Goal: Communication & Community: Ask a question

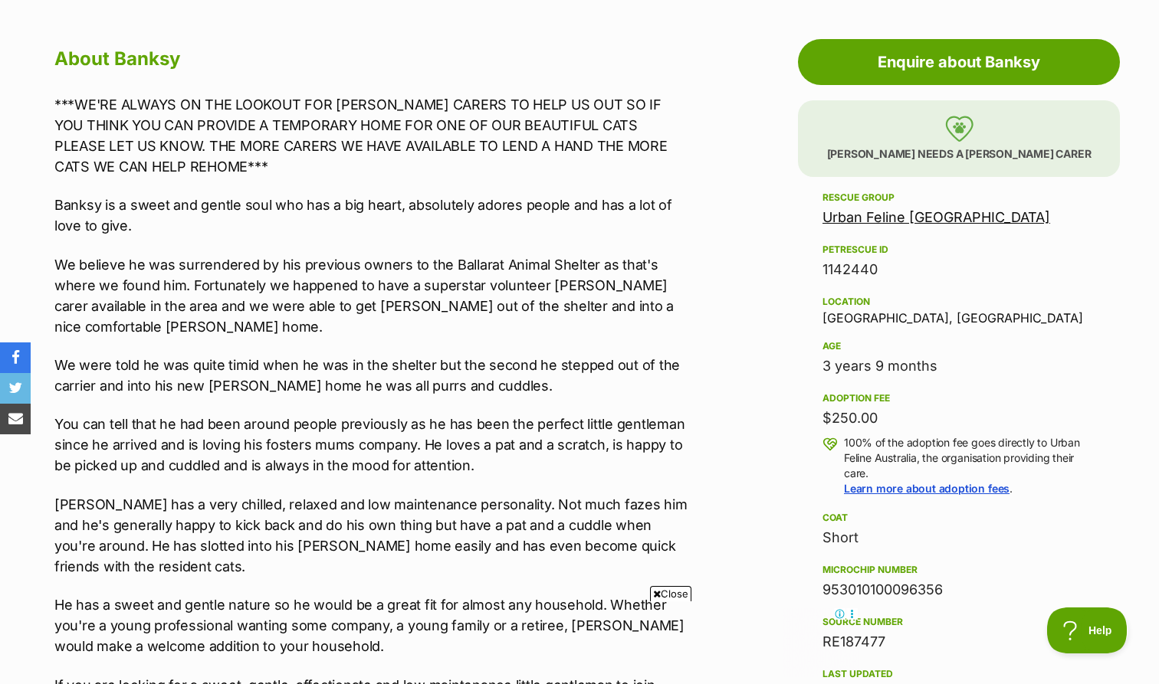
scroll to position [822, 0]
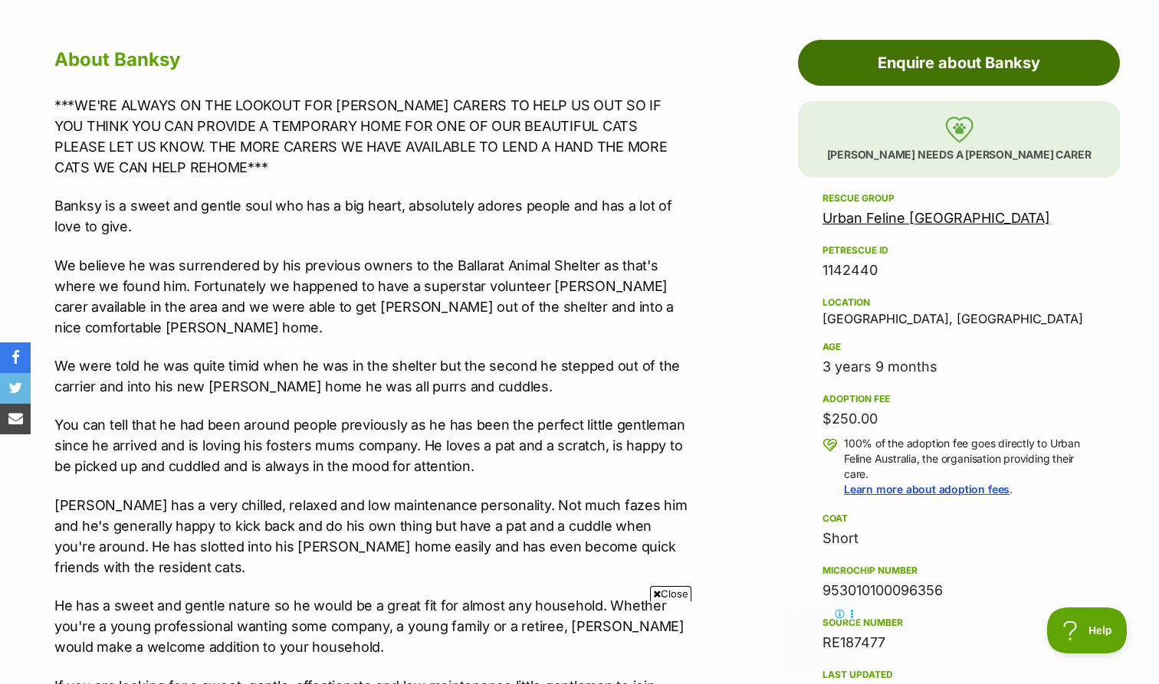
click at [657, 71] on link "Enquire about Banksy" at bounding box center [959, 63] width 322 height 46
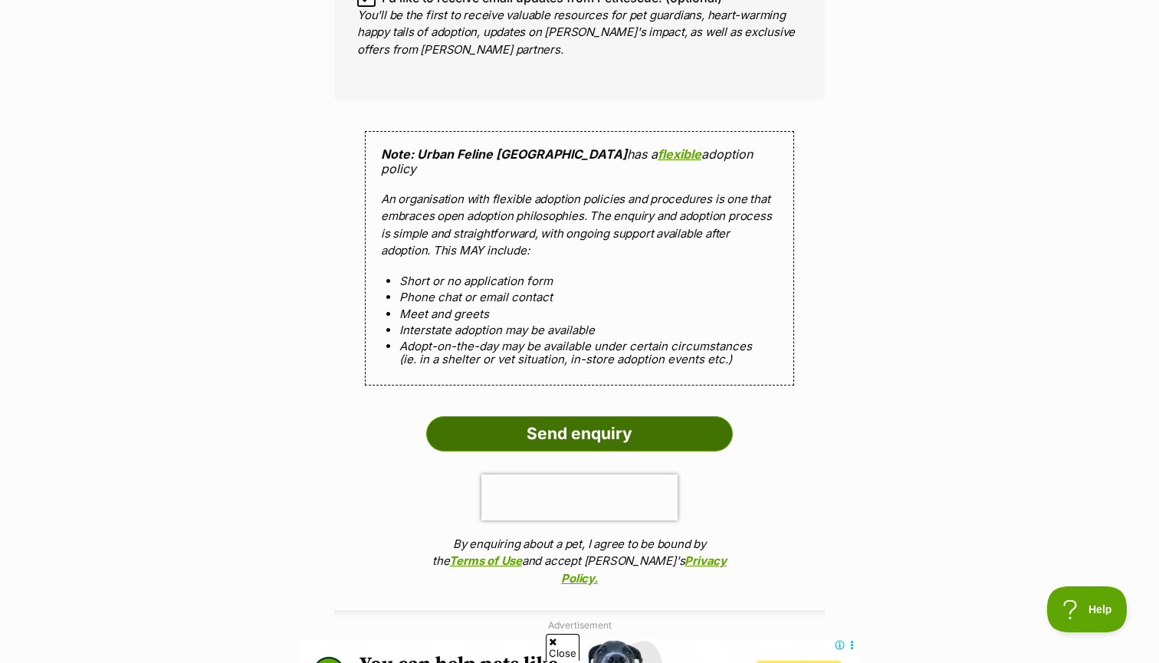
click at [562, 416] on input "Send enquiry" at bounding box center [579, 433] width 307 height 35
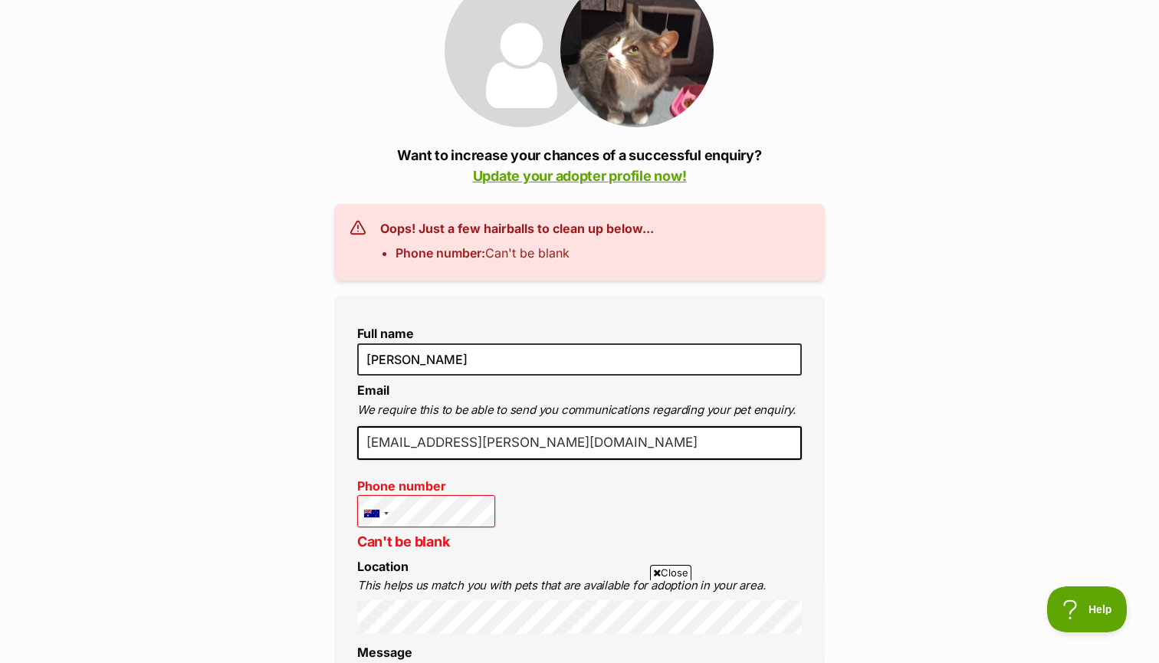
scroll to position [396, 0]
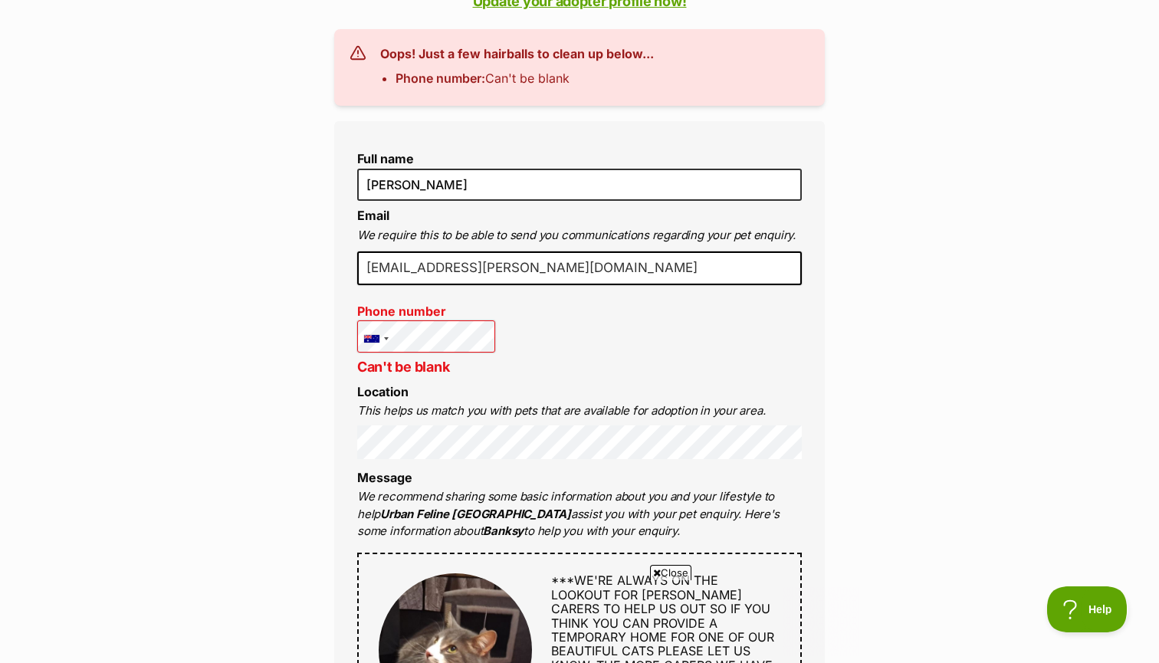
click at [602, 349] on div "Full name Meg Steele Email We require this to be able to send you communication…" at bounding box center [579, 648] width 491 height 1054
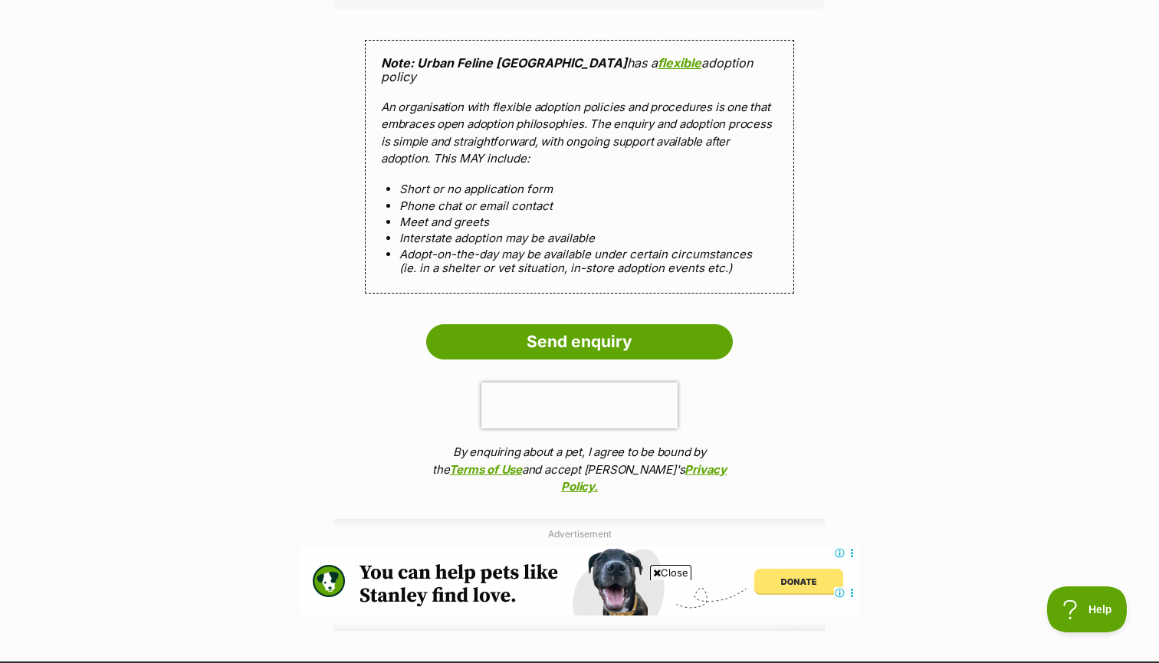
scroll to position [1573, 0]
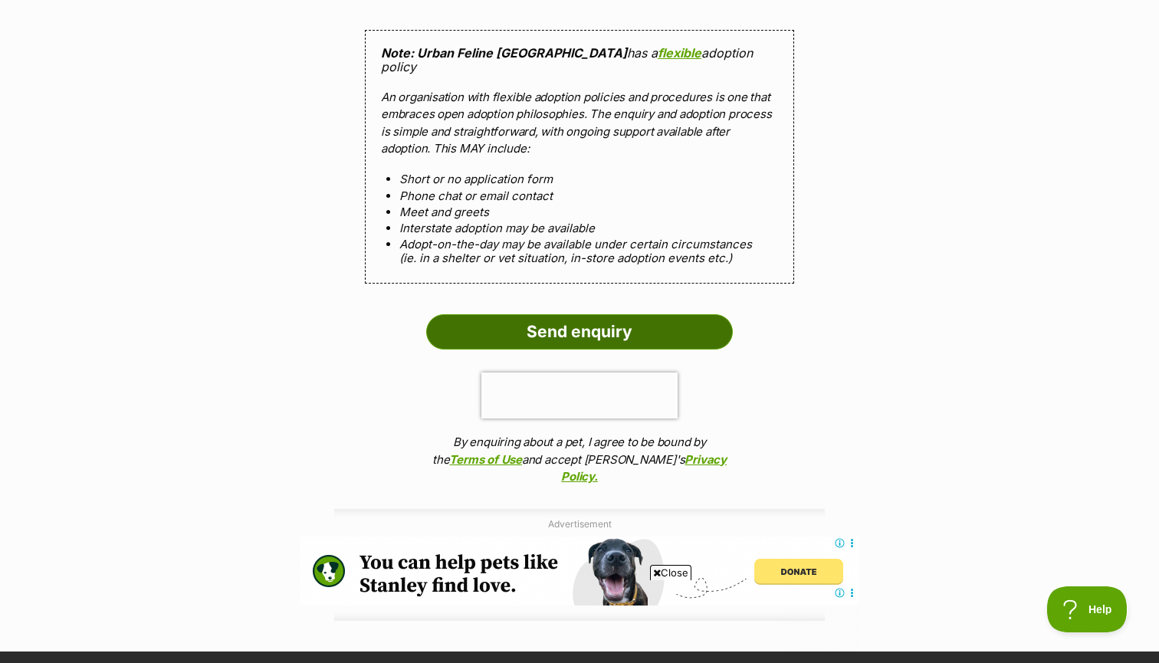
click at [554, 314] on input "Send enquiry" at bounding box center [579, 331] width 307 height 35
